Goal: Information Seeking & Learning: Learn about a topic

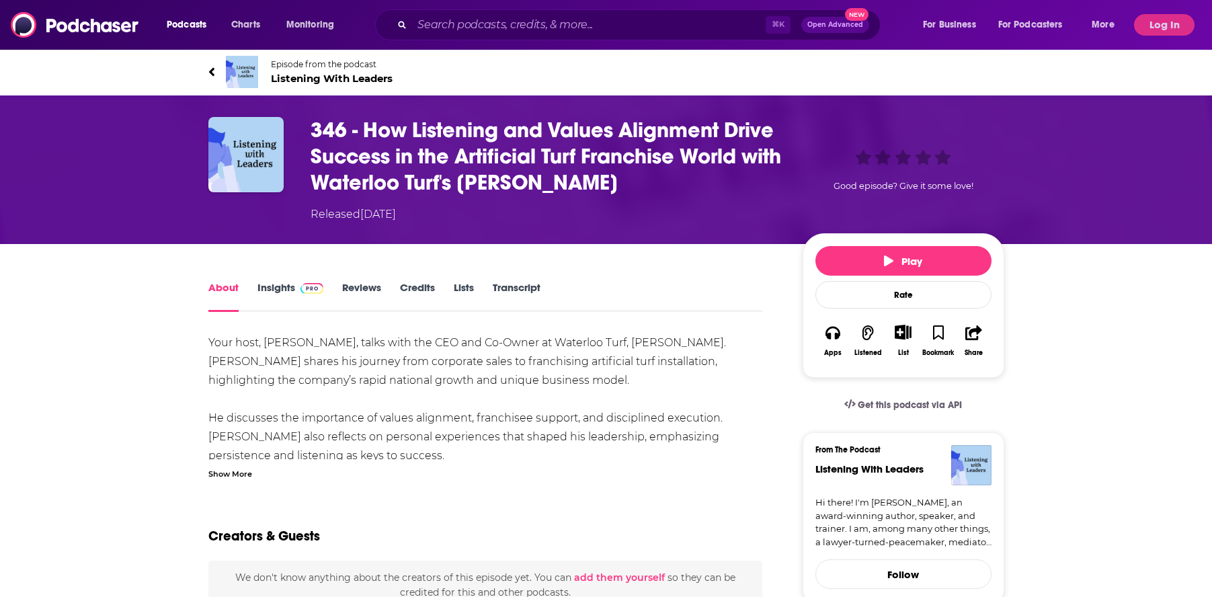
click at [276, 292] on link "Insights" at bounding box center [290, 296] width 67 height 31
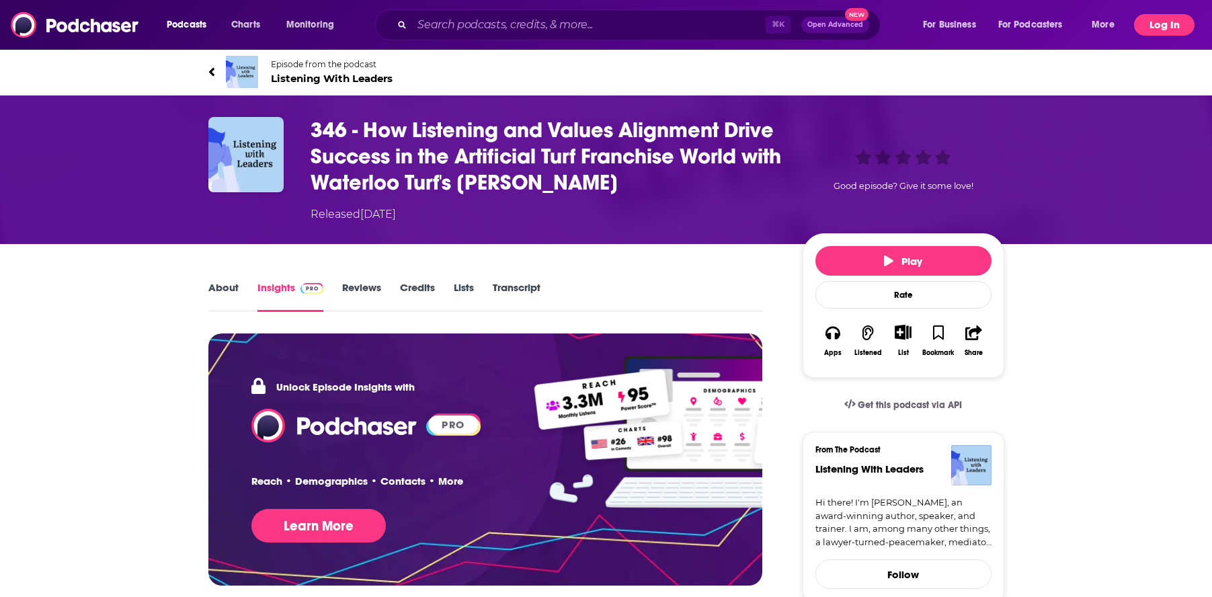
click at [1182, 25] on button "Log In" at bounding box center [1164, 25] width 60 height 22
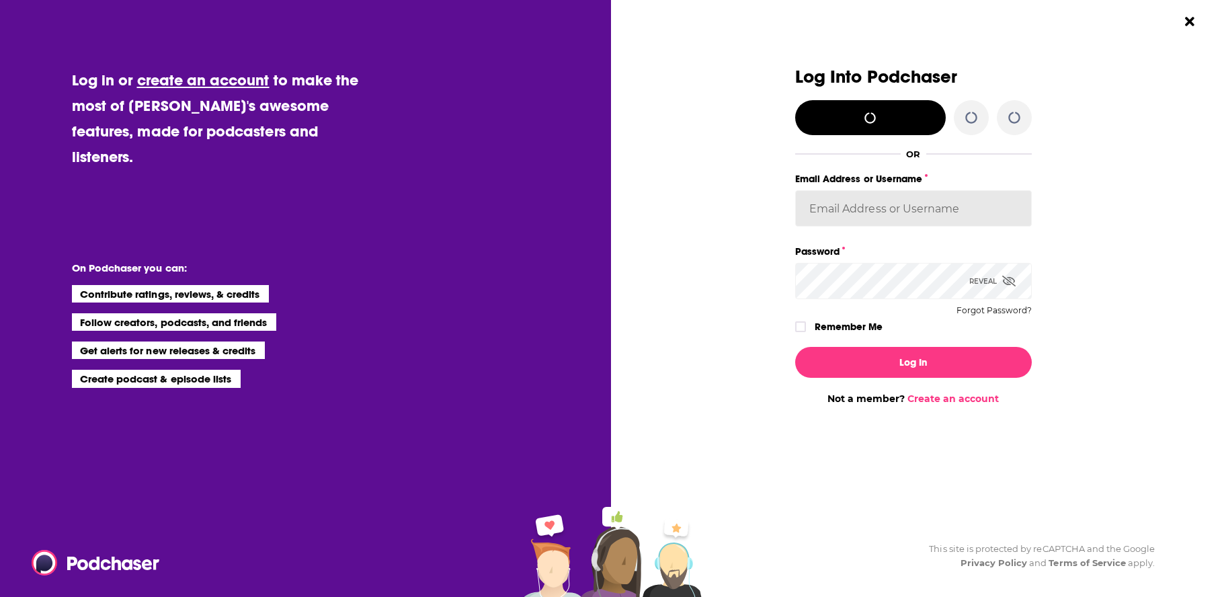
type input "kwignall"
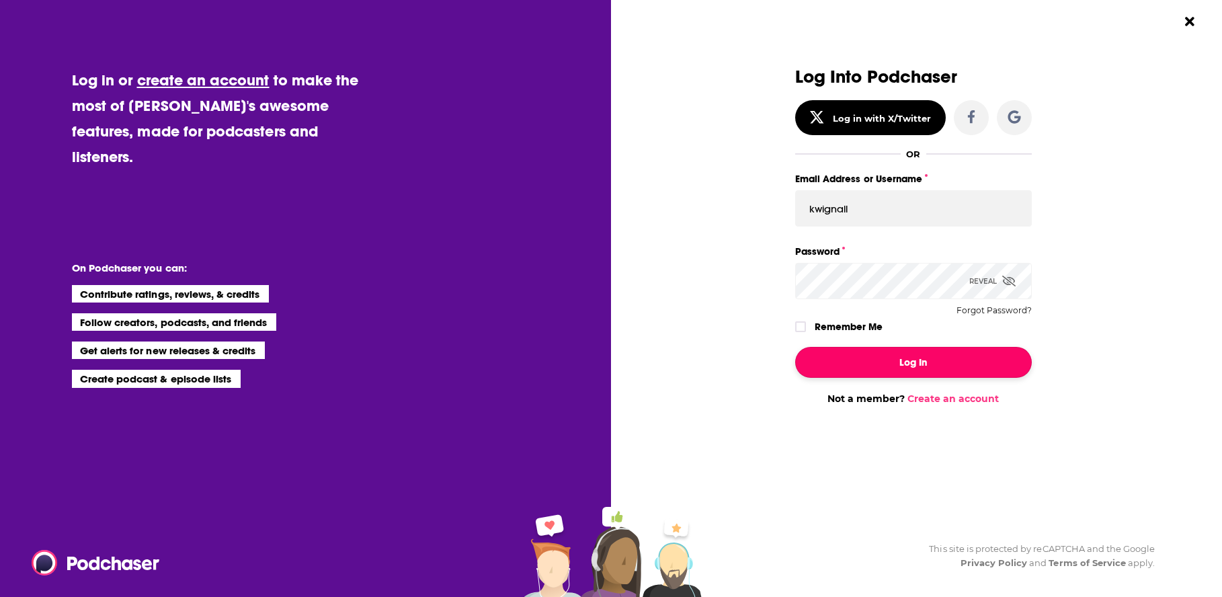
click at [924, 358] on button "Log In" at bounding box center [913, 362] width 237 height 31
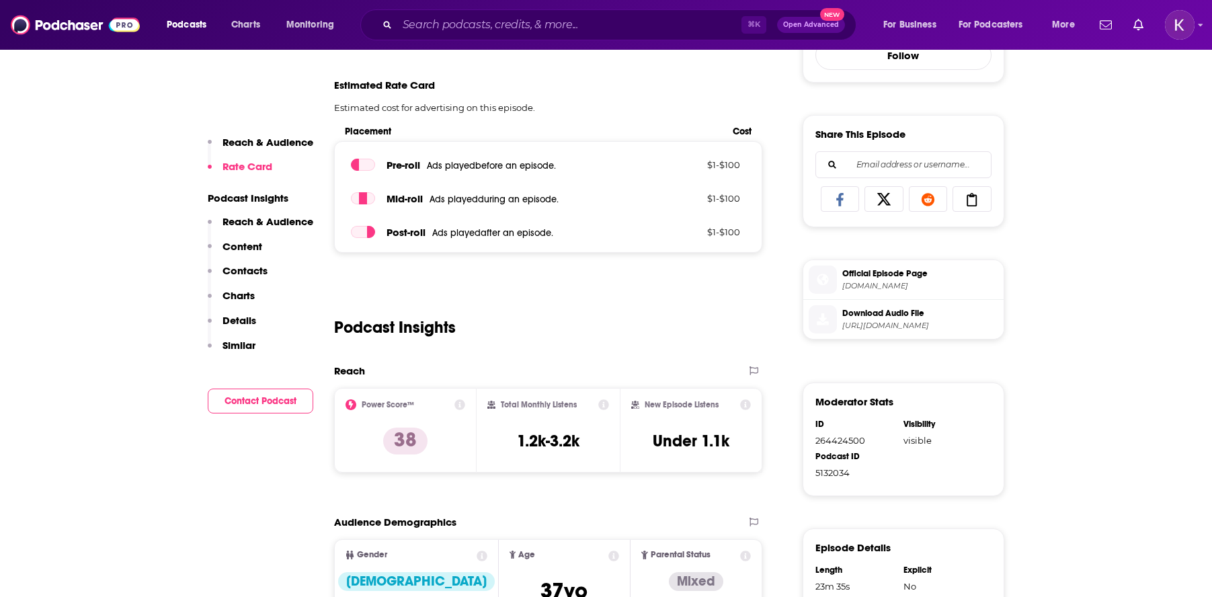
scroll to position [539, 0]
